Goal: Transaction & Acquisition: Purchase product/service

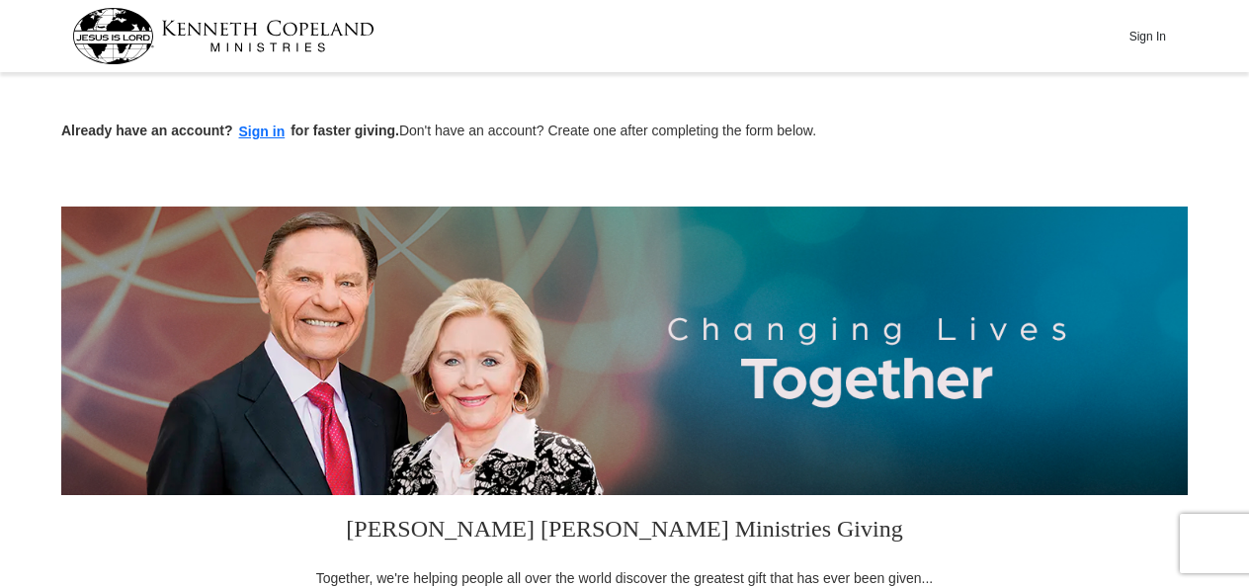
click at [1148, 34] on button "Sign In" at bounding box center [1146, 36] width 59 height 31
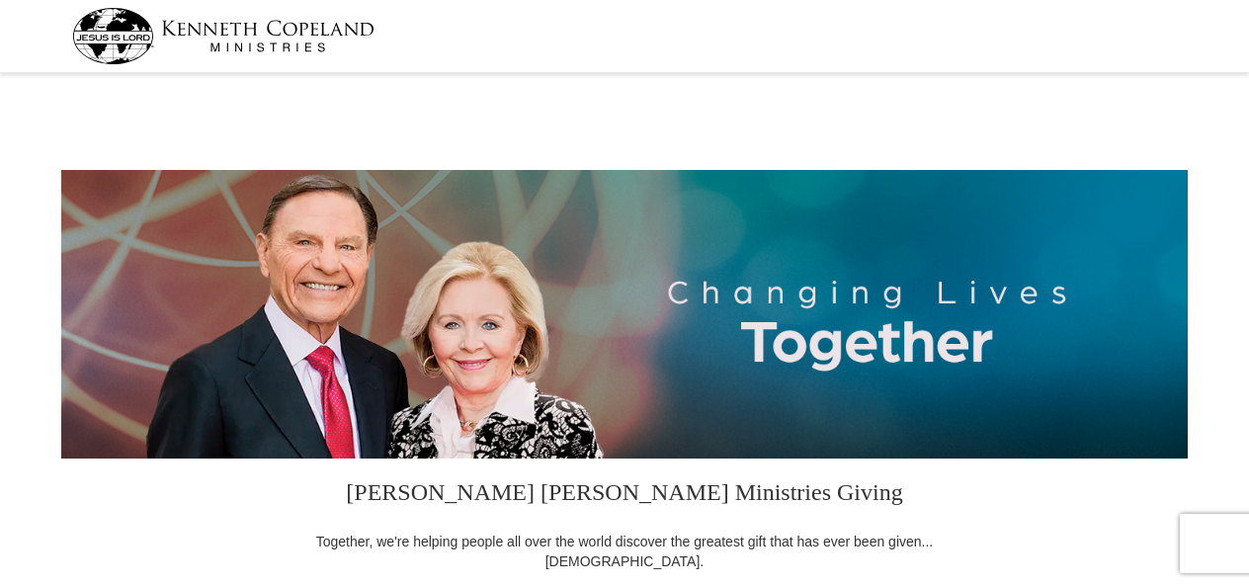
select select "FL"
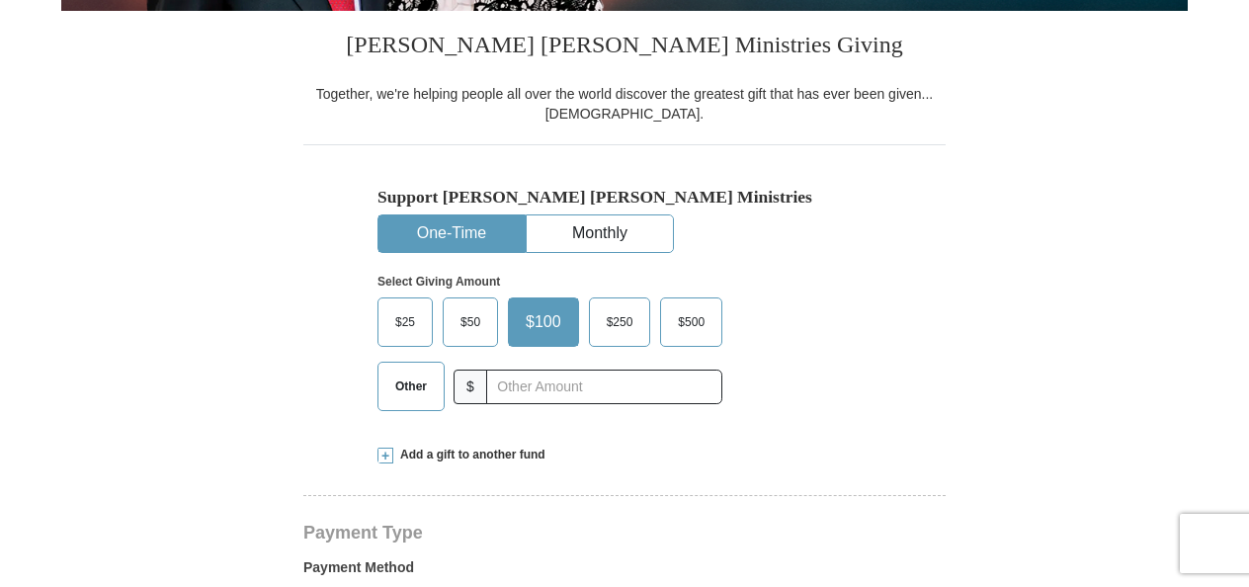
scroll to position [459, 0]
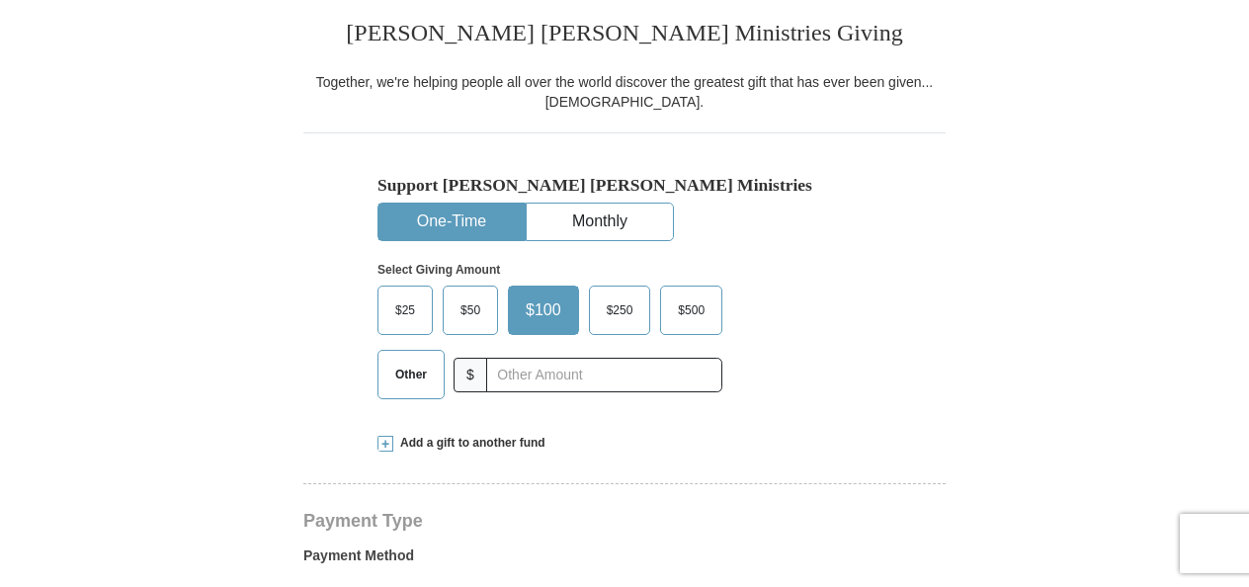
click at [403, 317] on span "$25" at bounding box center [405, 310] width 40 height 30
click at [0, 0] on input "$25" at bounding box center [0, 0] width 0 height 0
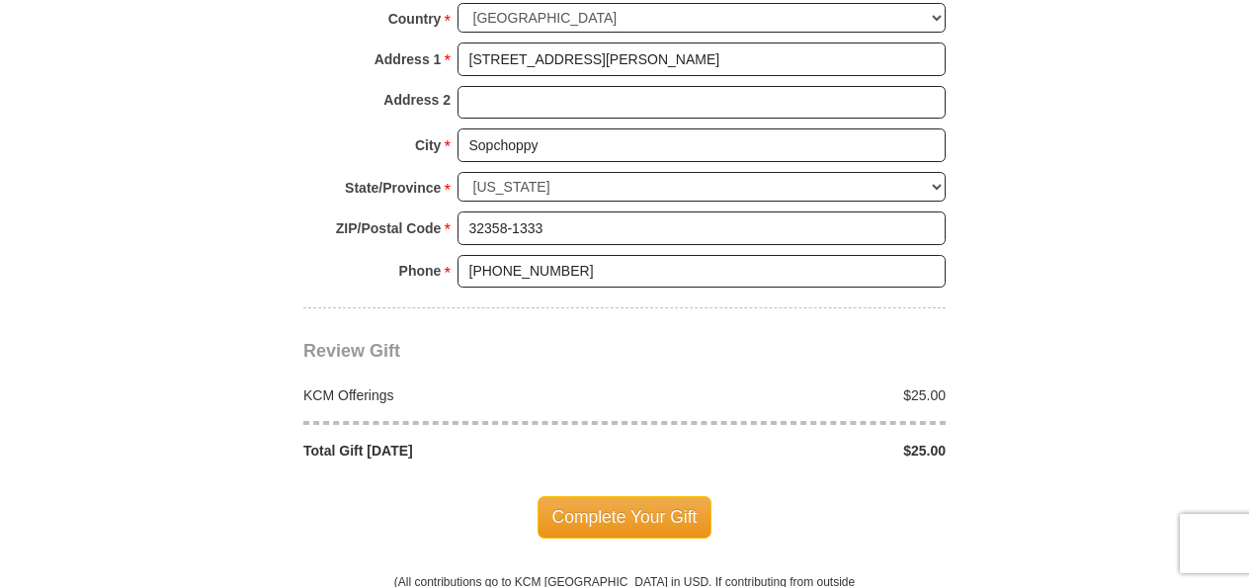
scroll to position [1570, 0]
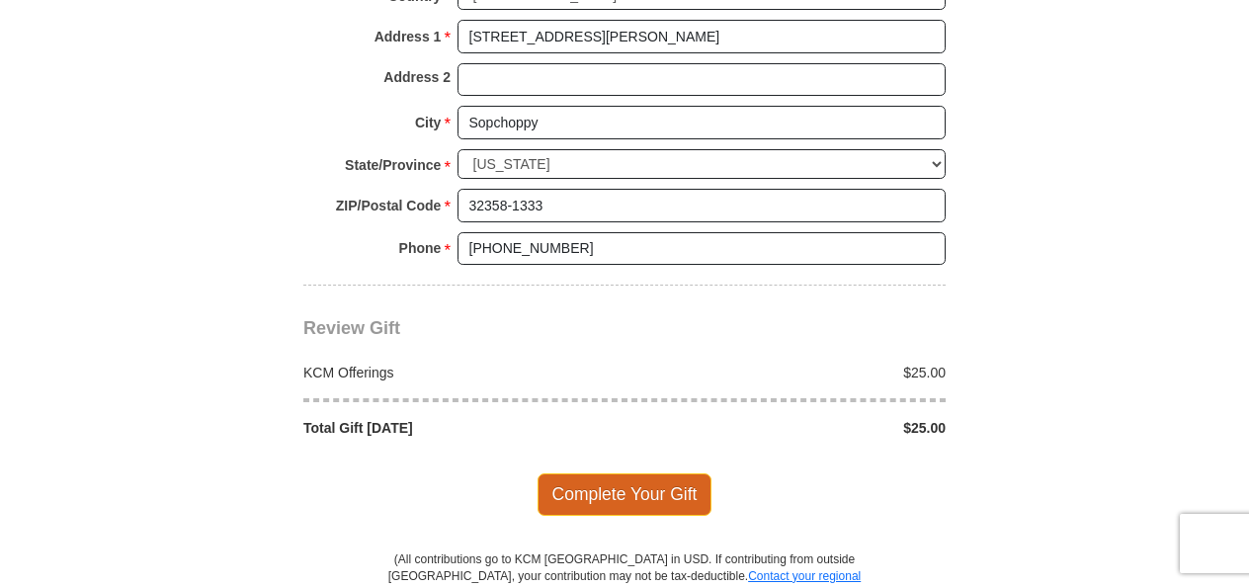
click at [616, 484] on span "Complete Your Gift" at bounding box center [624, 493] width 175 height 41
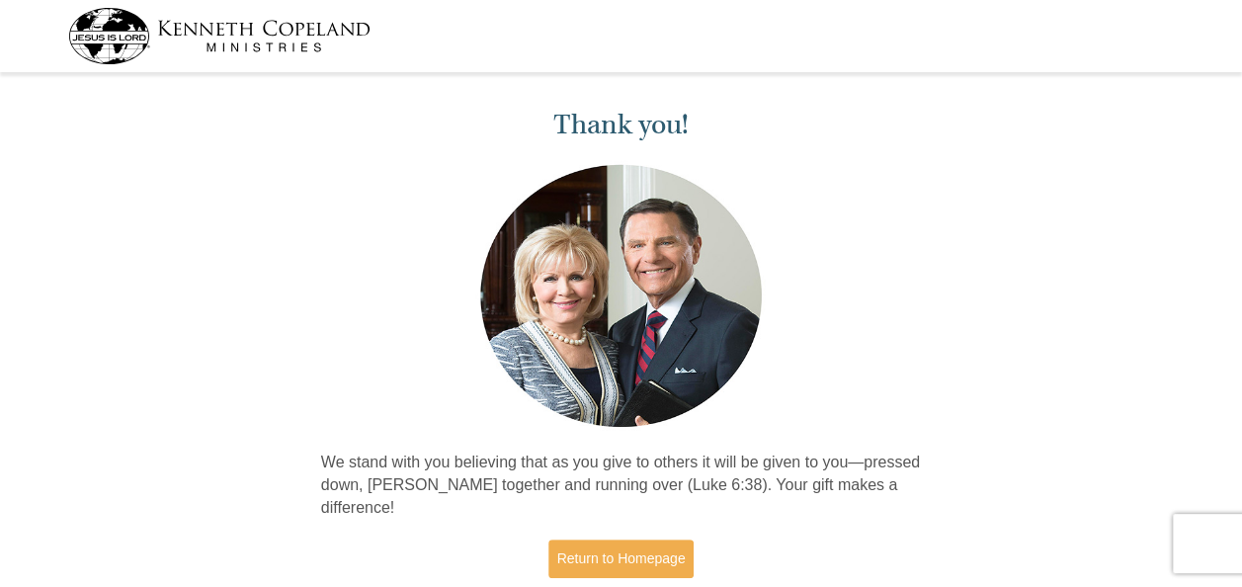
click at [616, 484] on p "We stand with you believing that as you give to others it will be given to you—…" at bounding box center [621, 485] width 601 height 68
